Goal: Task Accomplishment & Management: Complete application form

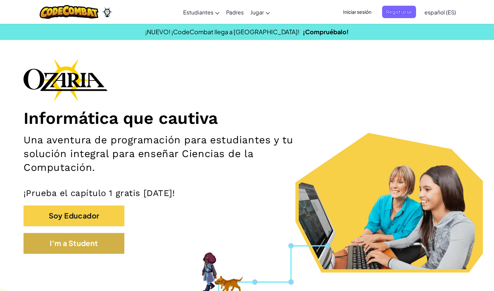
click at [78, 240] on button "I'm a Student" at bounding box center [74, 243] width 101 height 21
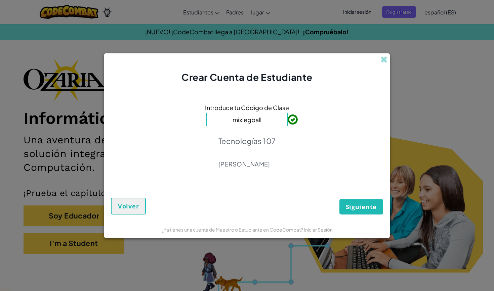
type input "mixlegball"
click at [360, 207] on span "Siguiente" at bounding box center [361, 207] width 31 height 8
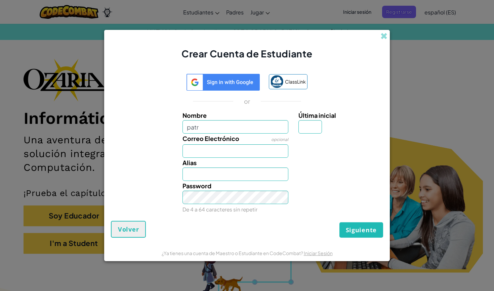
type input "patr"
type input "Patr"
click at [232, 129] on input "patr" at bounding box center [235, 126] width 106 height 13
click at [278, 128] on input "patr" at bounding box center [235, 126] width 106 height 13
type input "p"
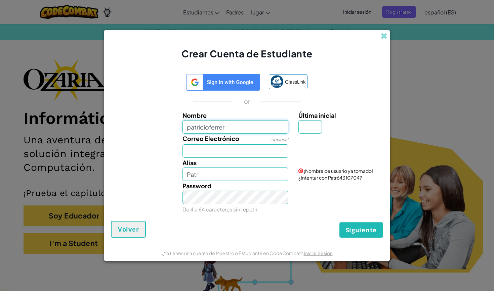
click at [209, 127] on input "patricioferrer" at bounding box center [235, 126] width 106 height 13
type input "[PERSON_NAME]"
click at [213, 152] on input "Correo Electrónico" at bounding box center [235, 150] width 106 height 13
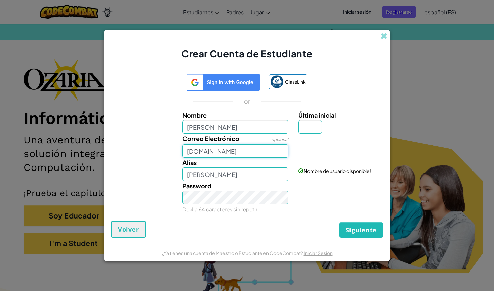
click at [192, 153] on input "[DOMAIN_NAME]" at bounding box center [235, 150] width 106 height 13
click at [224, 151] on input "[DOMAIN_NAME]" at bounding box center [235, 150] width 106 height 13
click at [222, 150] on input "[DOMAIN_NAME]" at bounding box center [235, 150] width 106 height 13
type input "[EMAIL_ADDRESS][DOMAIN_NAME]"
click at [168, 200] on div "Password De 4 a 64 caracteres sin repetir" at bounding box center [247, 197] width 279 height 33
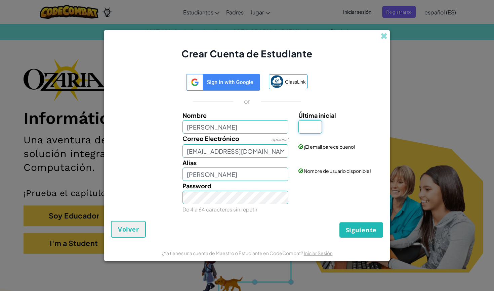
click at [311, 131] on input "Última inicial" at bounding box center [310, 126] width 24 height 13
type input "o"
type input "t"
type input "T"
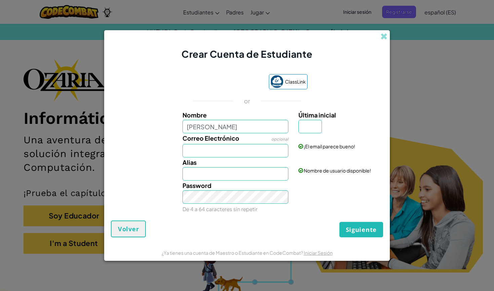
click at [200, 129] on input "[PERSON_NAME]" at bounding box center [235, 126] width 106 height 13
click at [227, 122] on input "[PERSON_NAME]" at bounding box center [235, 126] width 106 height 13
type input "[PERSON_NAME]"
click at [228, 134] on label "Correo Electrónico" at bounding box center [210, 138] width 57 height 10
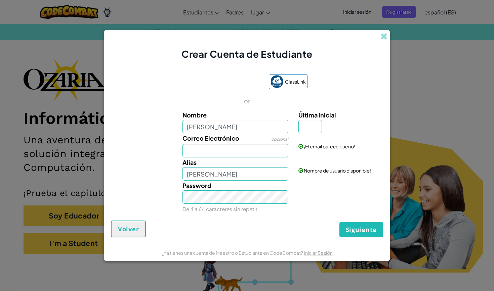
click at [228, 144] on input "Correo Electrónico" at bounding box center [235, 150] width 106 height 13
click at [226, 128] on input "[PERSON_NAME]" at bounding box center [235, 126] width 106 height 13
type input "patrici"
type input "[PERSON_NAME]"
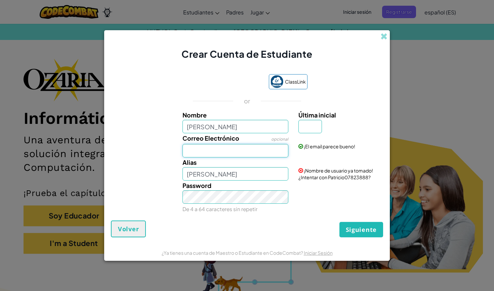
click at [225, 152] on input "Correo Electrónico" at bounding box center [235, 150] width 106 height 13
click at [307, 131] on input "Última inicial" at bounding box center [310, 126] width 24 height 13
type input "T"
type input "PatricioT"
click at [257, 150] on input "Correo Electrónico" at bounding box center [235, 150] width 106 height 13
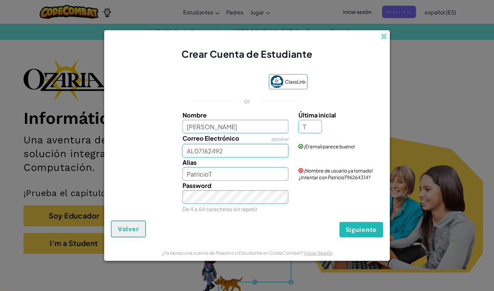
type input "AL07162492"
type input "[PERSON_NAME]"
click at [238, 149] on input "AL07162492" at bounding box center [235, 150] width 106 height 13
type input "[EMAIL_ADDRESS][DOMAIN_NAME]"
click at [361, 235] on button "Siguiente" at bounding box center [361, 229] width 44 height 15
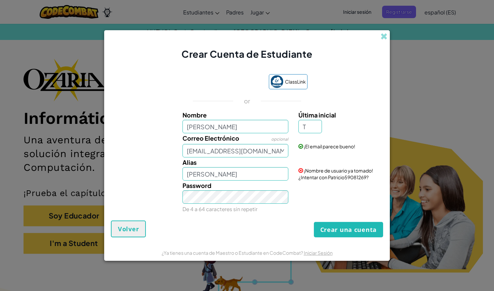
drag, startPoint x: 329, startPoint y: 177, endPoint x: 340, endPoint y: 176, distance: 11.4
click at [330, 176] on span "¡Nombre de usuario ya tomado! ¿Intentar con Patricio59081269?" at bounding box center [335, 174] width 75 height 13
drag, startPoint x: 367, startPoint y: 179, endPoint x: 330, endPoint y: 178, distance: 37.7
click at [330, 178] on span "¡Nombre de usuario ya tomado! ¿Intentar con Patricio59081269?" at bounding box center [335, 174] width 75 height 13
copy span "Patricio59081269"
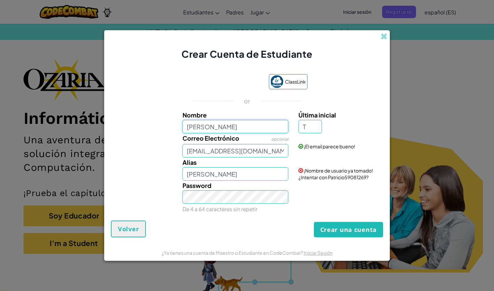
click at [226, 128] on input "[PERSON_NAME]" at bounding box center [235, 126] width 106 height 13
type input "P"
paste input "Patricio59081269"
click at [209, 129] on input "Patricio59081269" at bounding box center [235, 126] width 106 height 13
type input "[PERSON_NAME] ferrer59081269"
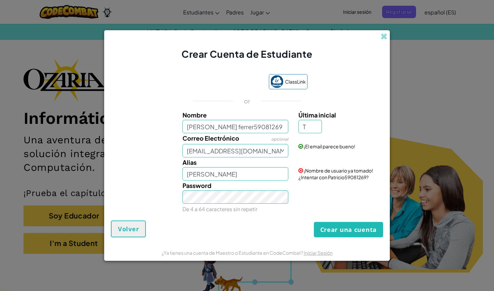
type input "[PERSON_NAME] ferrer59081269T"
click at [347, 234] on button "Crear una cuenta" at bounding box center [348, 229] width 69 height 15
